Goal: Task Accomplishment & Management: Use online tool/utility

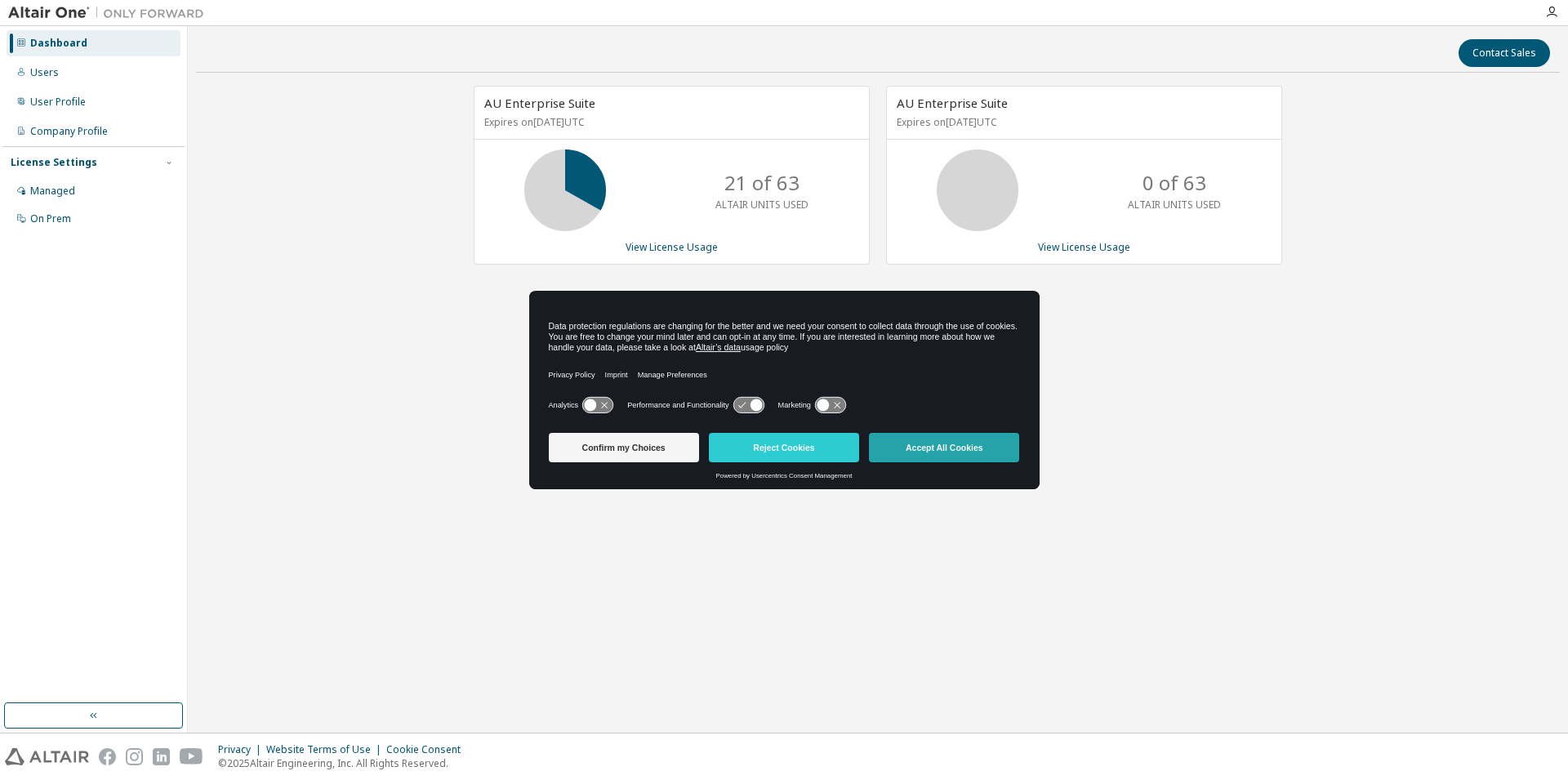
click at [953, 453] on button "Accept All Cookies" at bounding box center [944, 448] width 150 height 29
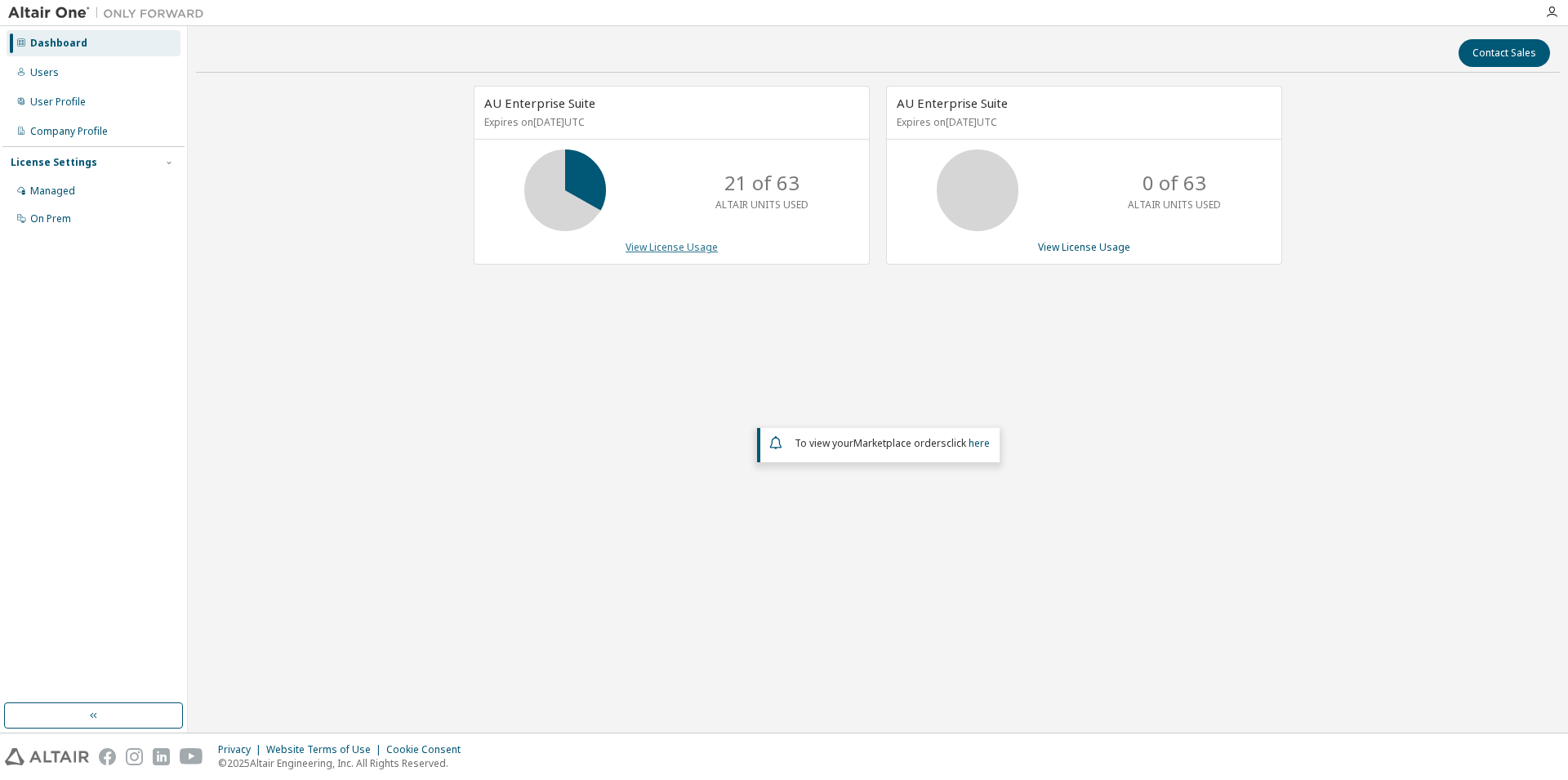
click at [673, 247] on link "View License Usage" at bounding box center [671, 247] width 92 height 14
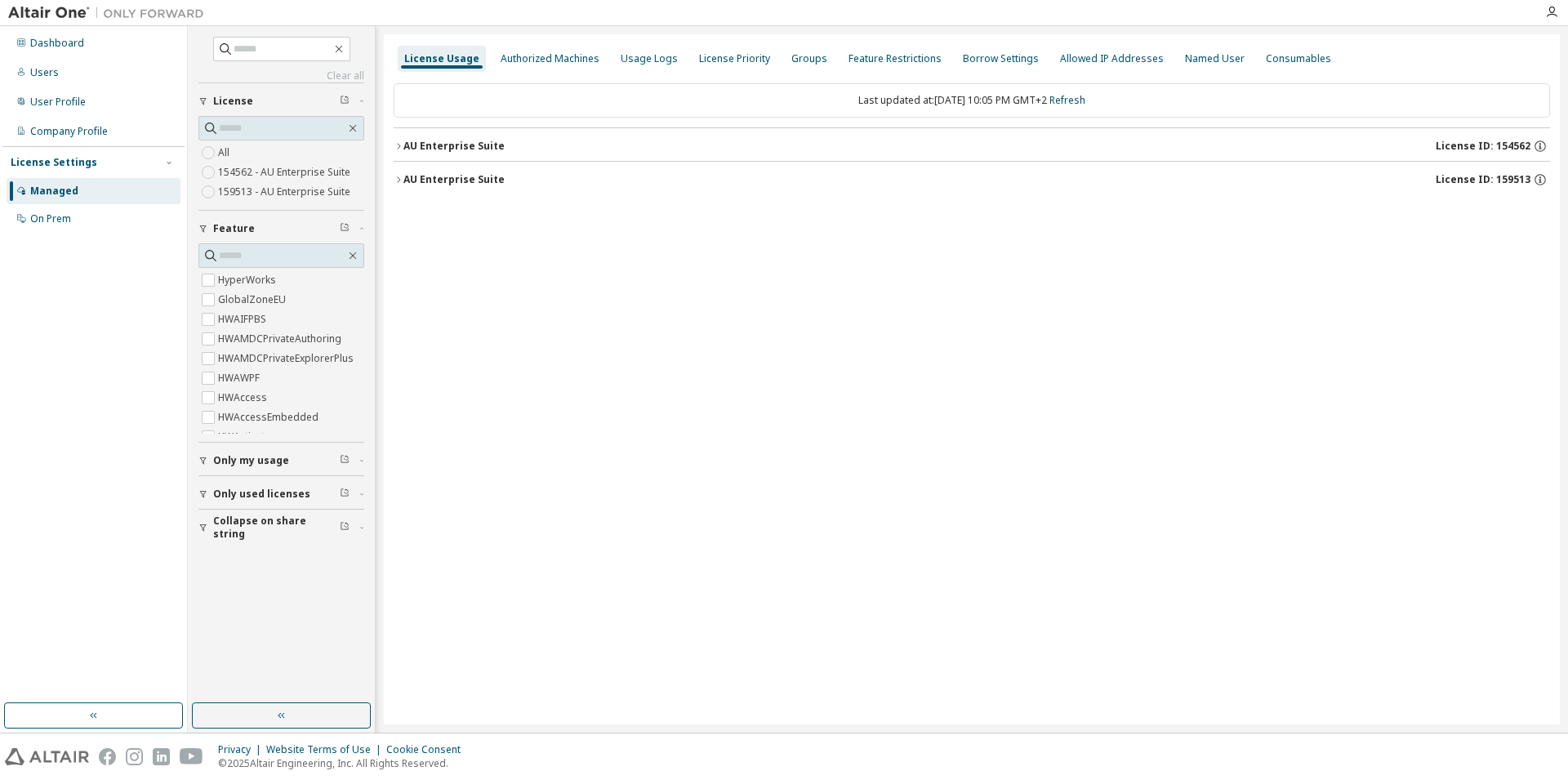
click at [399, 144] on icon "button" at bounding box center [398, 146] width 3 height 6
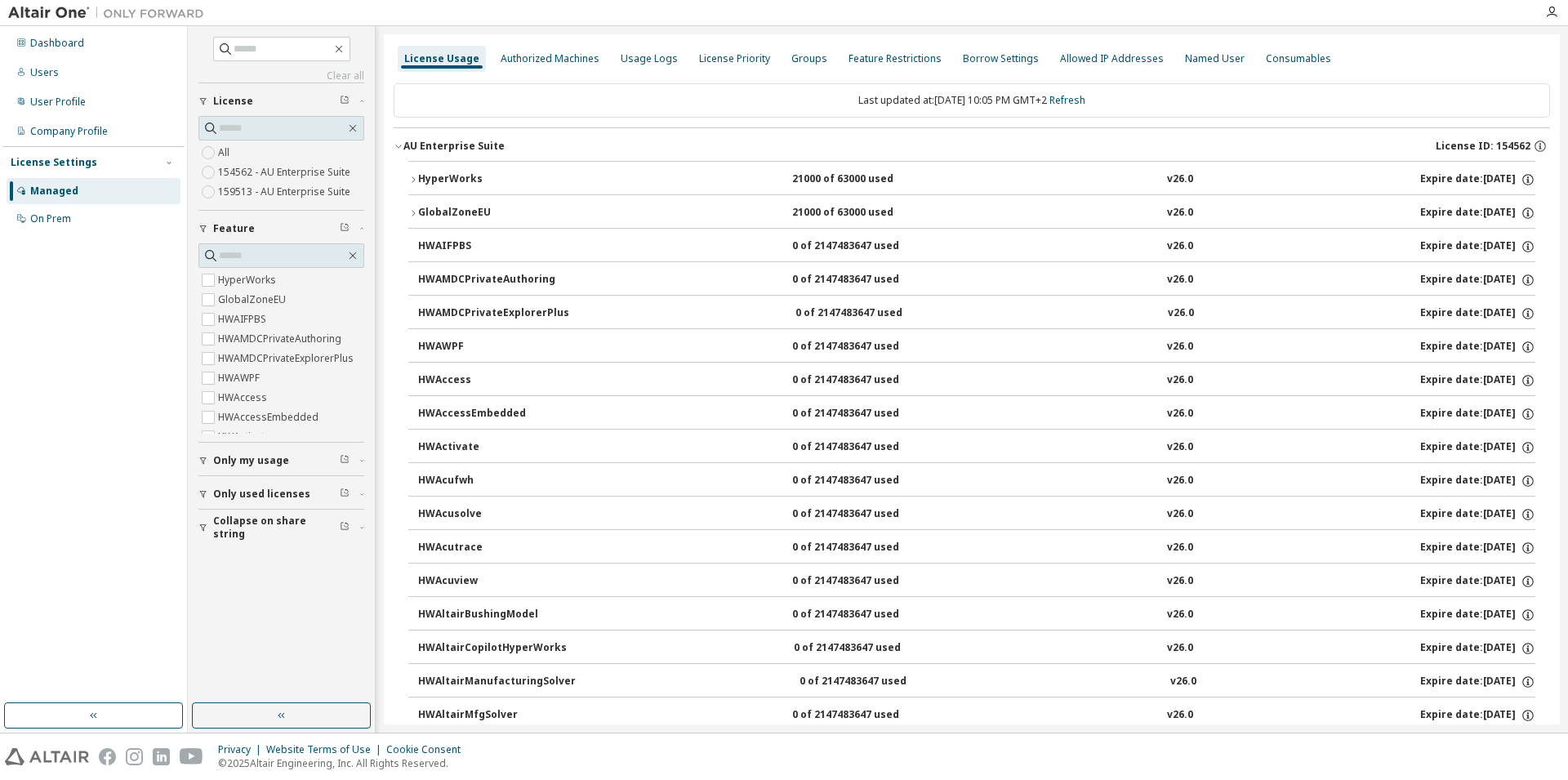
click at [418, 178] on div "HyperWorks" at bounding box center [492, 179] width 147 height 15
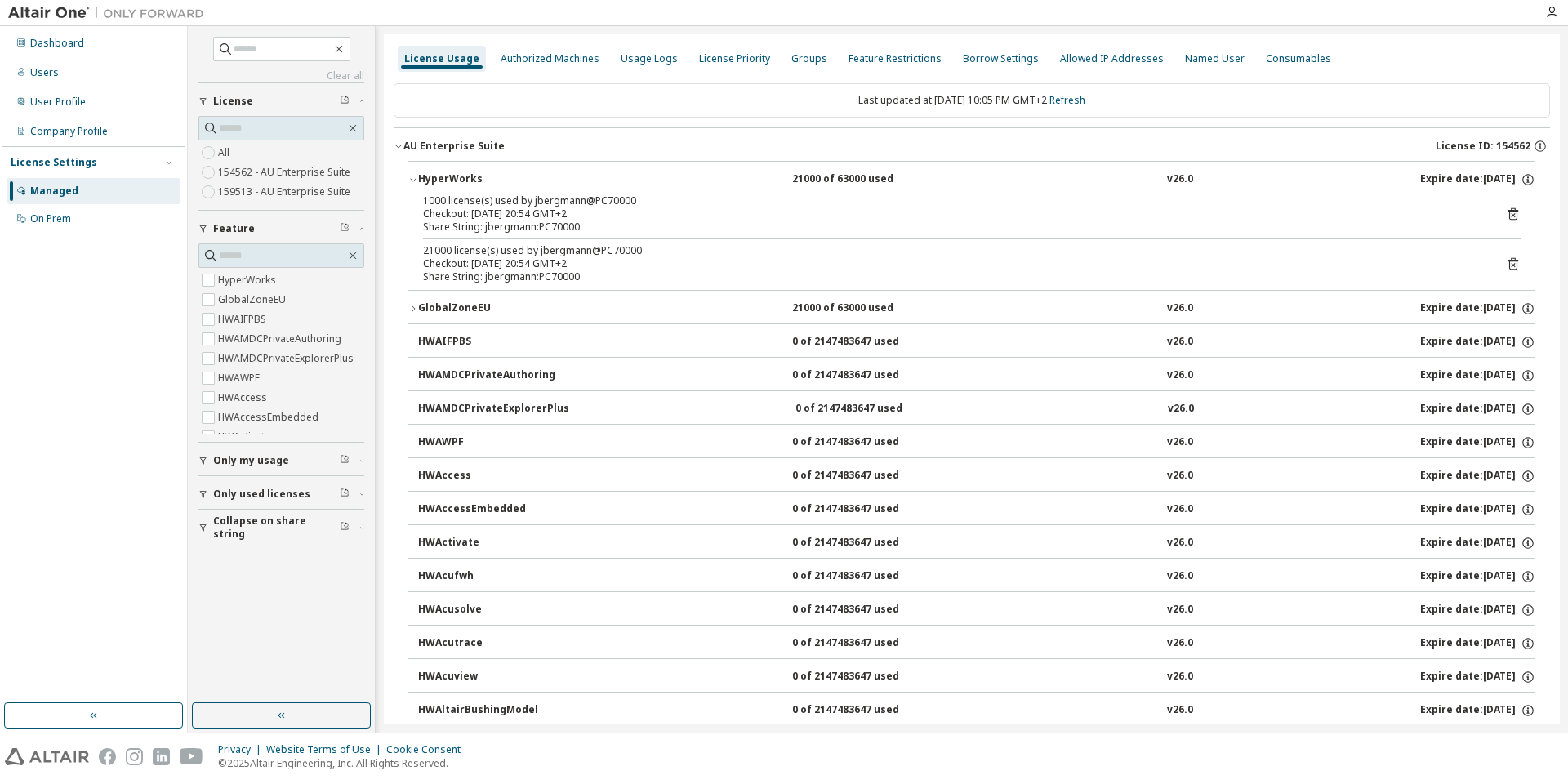
click at [1508, 260] on icon at bounding box center [1513, 264] width 10 height 12
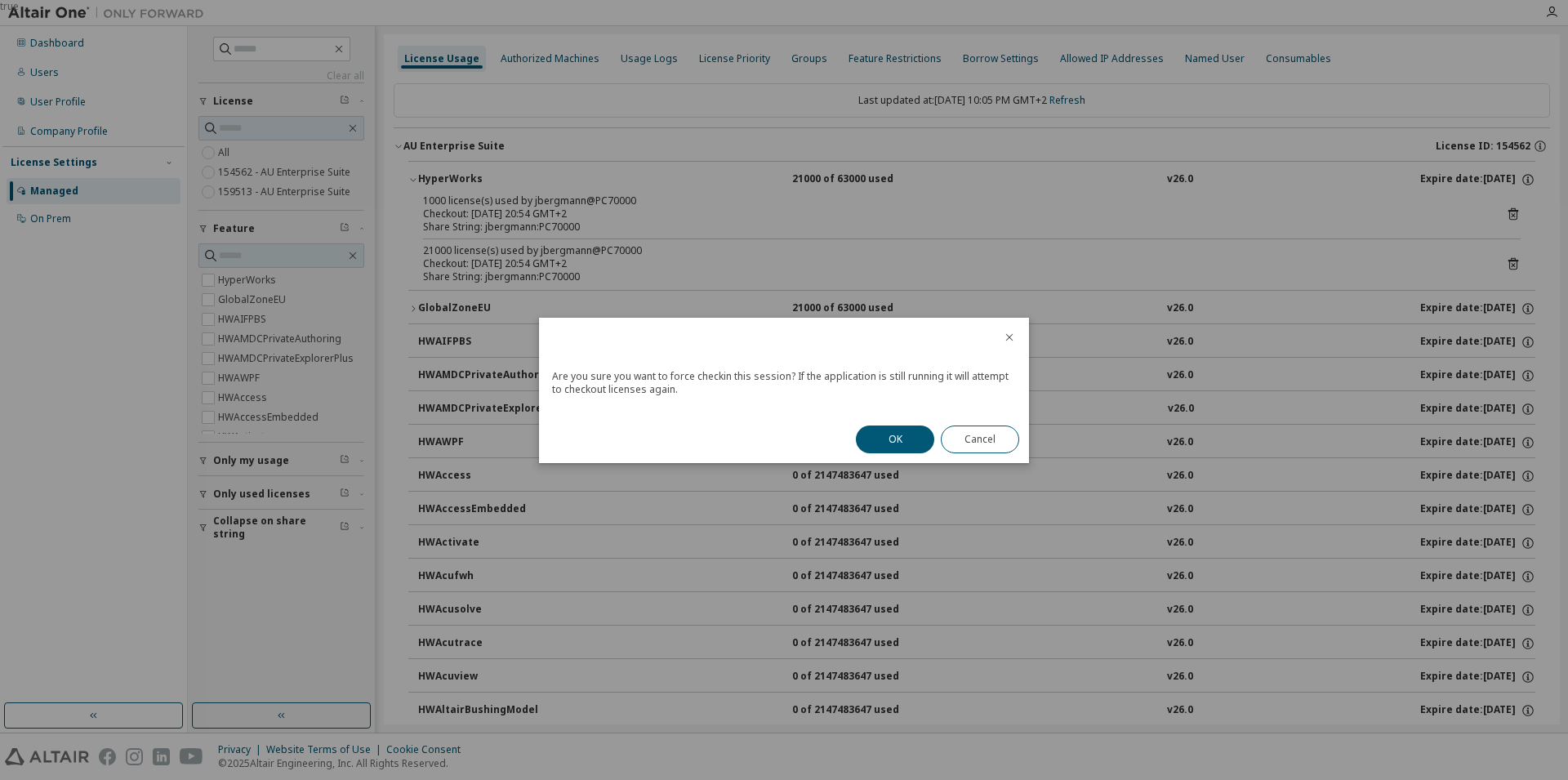
click at [909, 443] on button "OK" at bounding box center [895, 439] width 78 height 27
